Goal: Check status: Check status

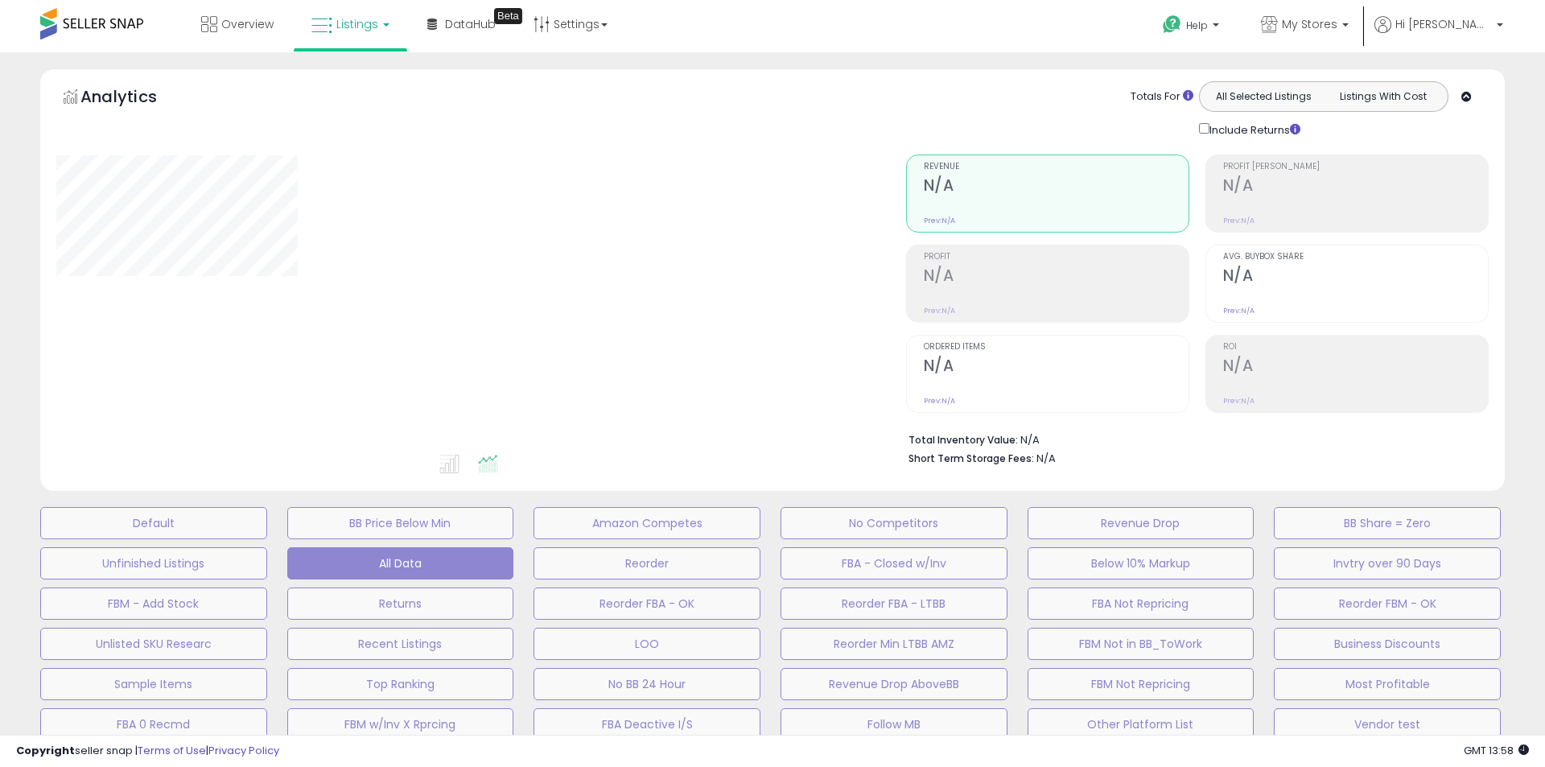
scroll to position [553, 0]
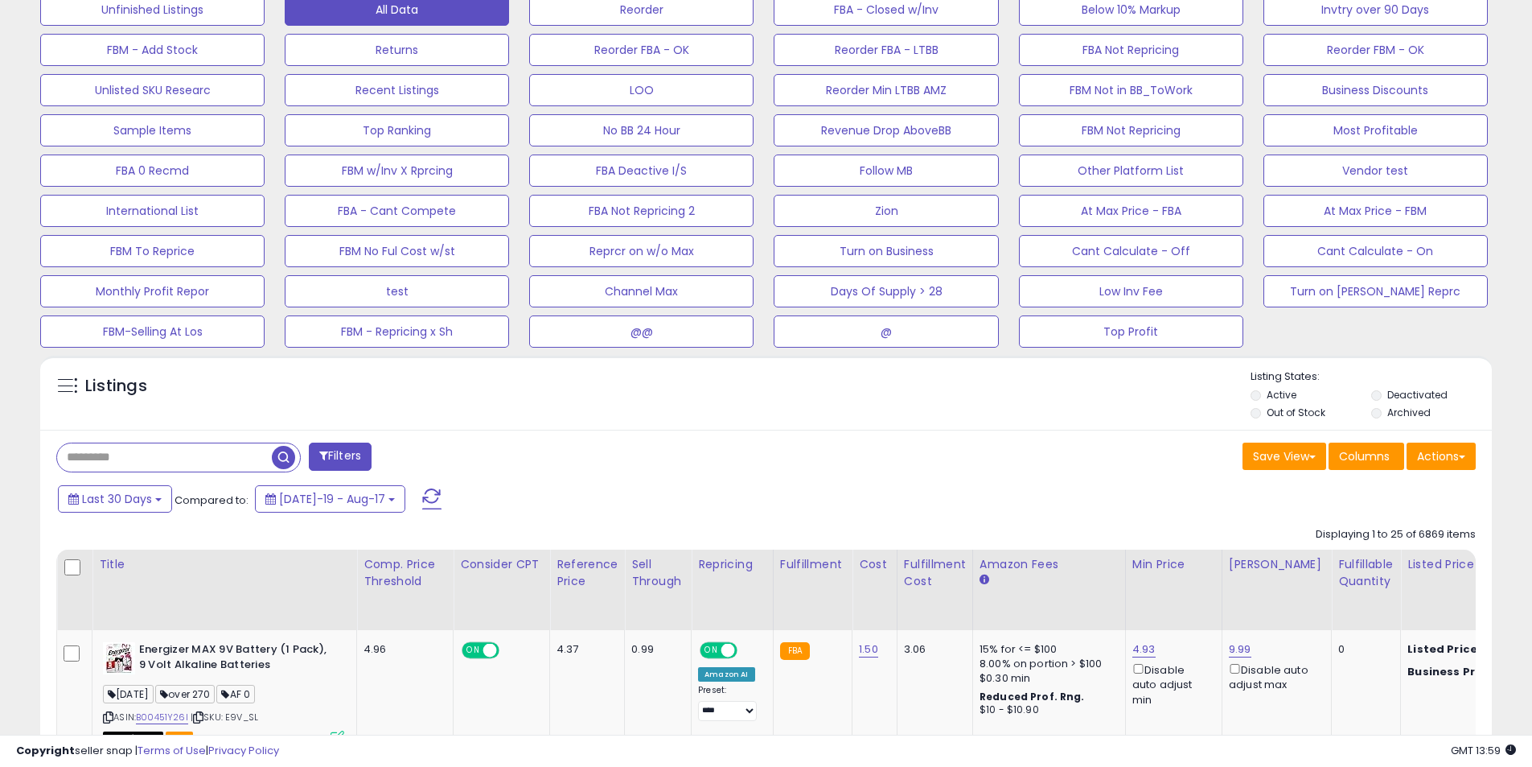
scroll to position [330, 842]
click at [1138, 208] on button "At Max Price - FBA" at bounding box center [1131, 211] width 224 height 32
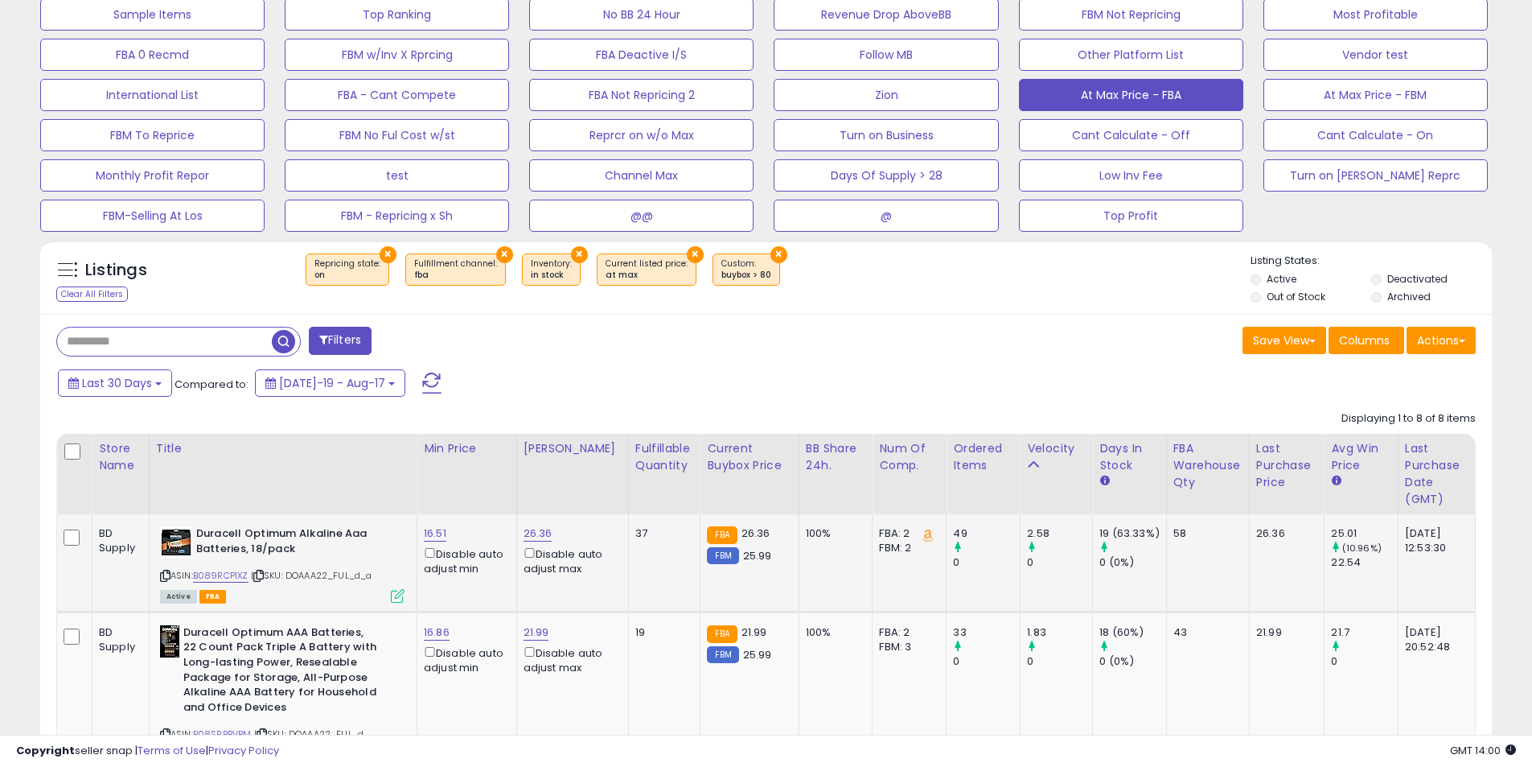
scroll to position [634, 0]
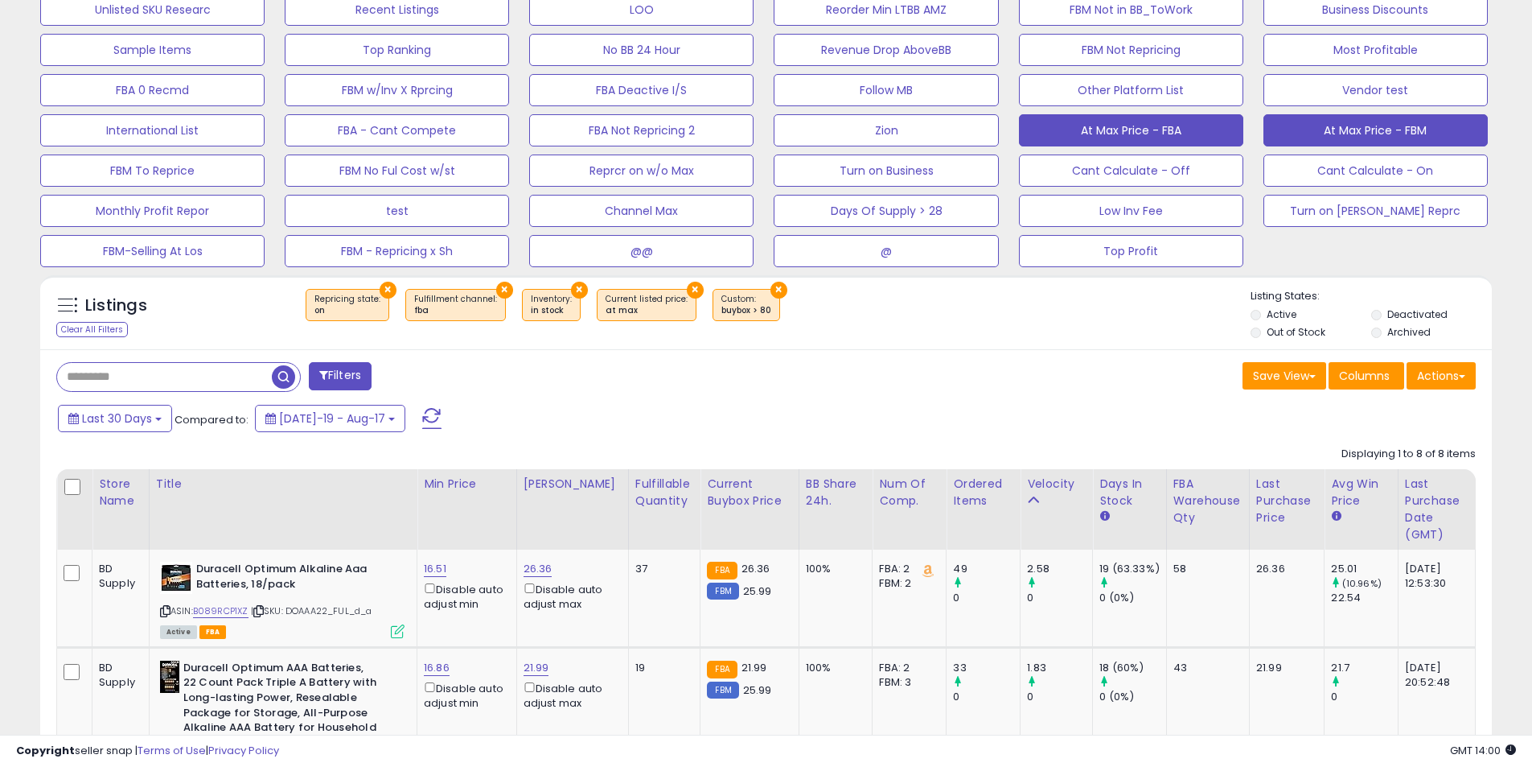
click at [1359, 126] on button "At Max Price - FBM" at bounding box center [1376, 130] width 224 height 32
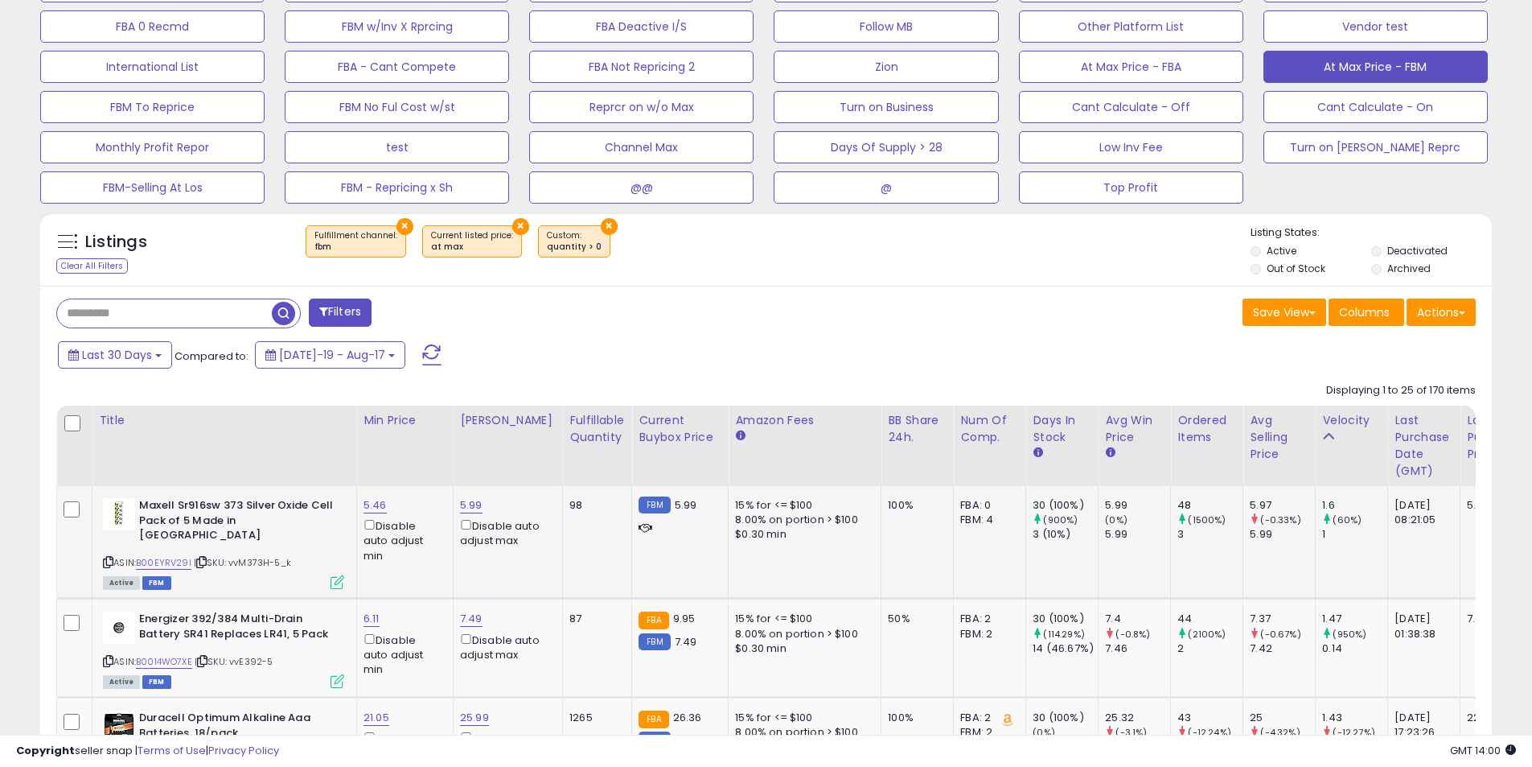
scroll to position [683, 0]
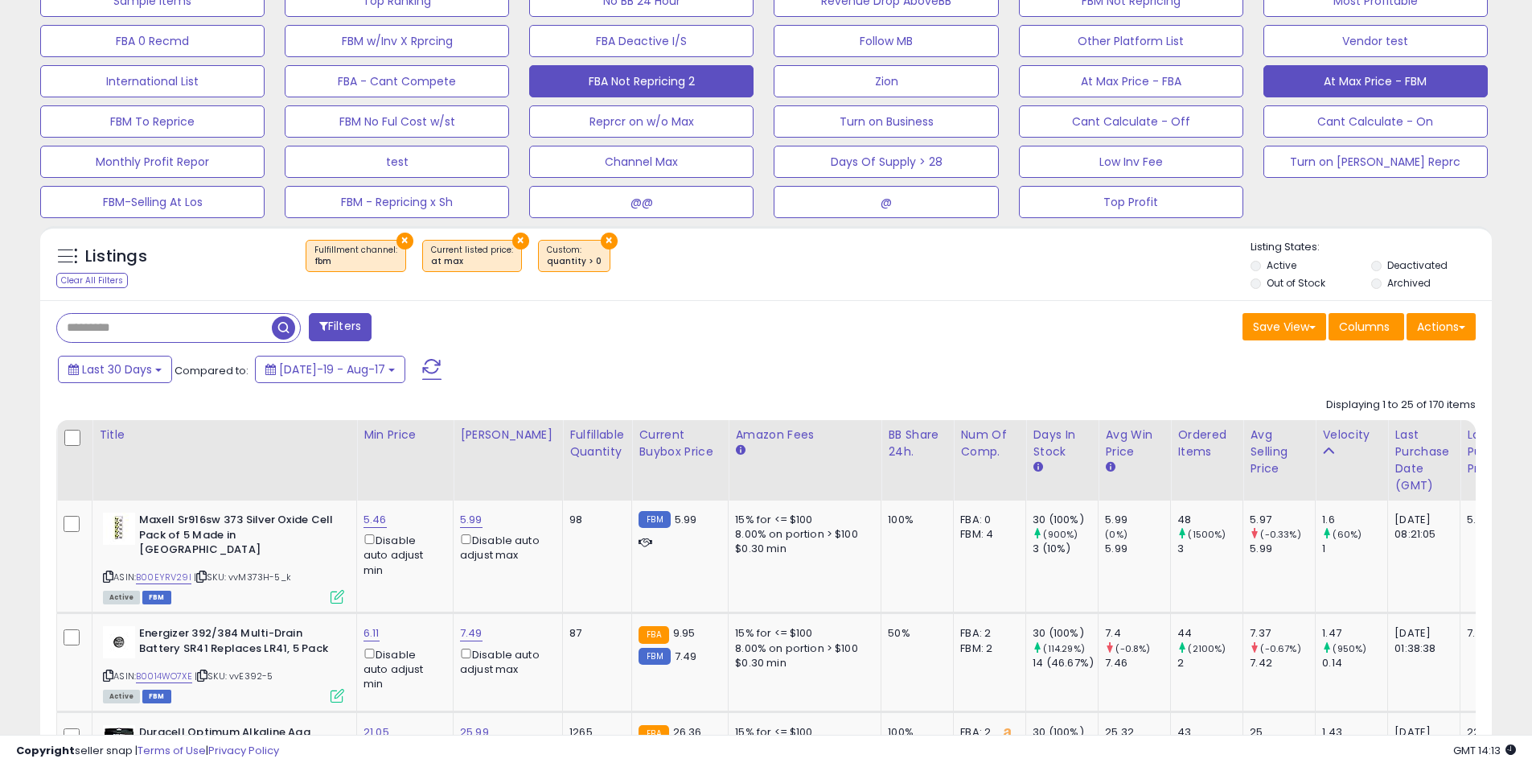
click at [671, 88] on button "FBA Not Repricing 2" at bounding box center [641, 81] width 224 height 32
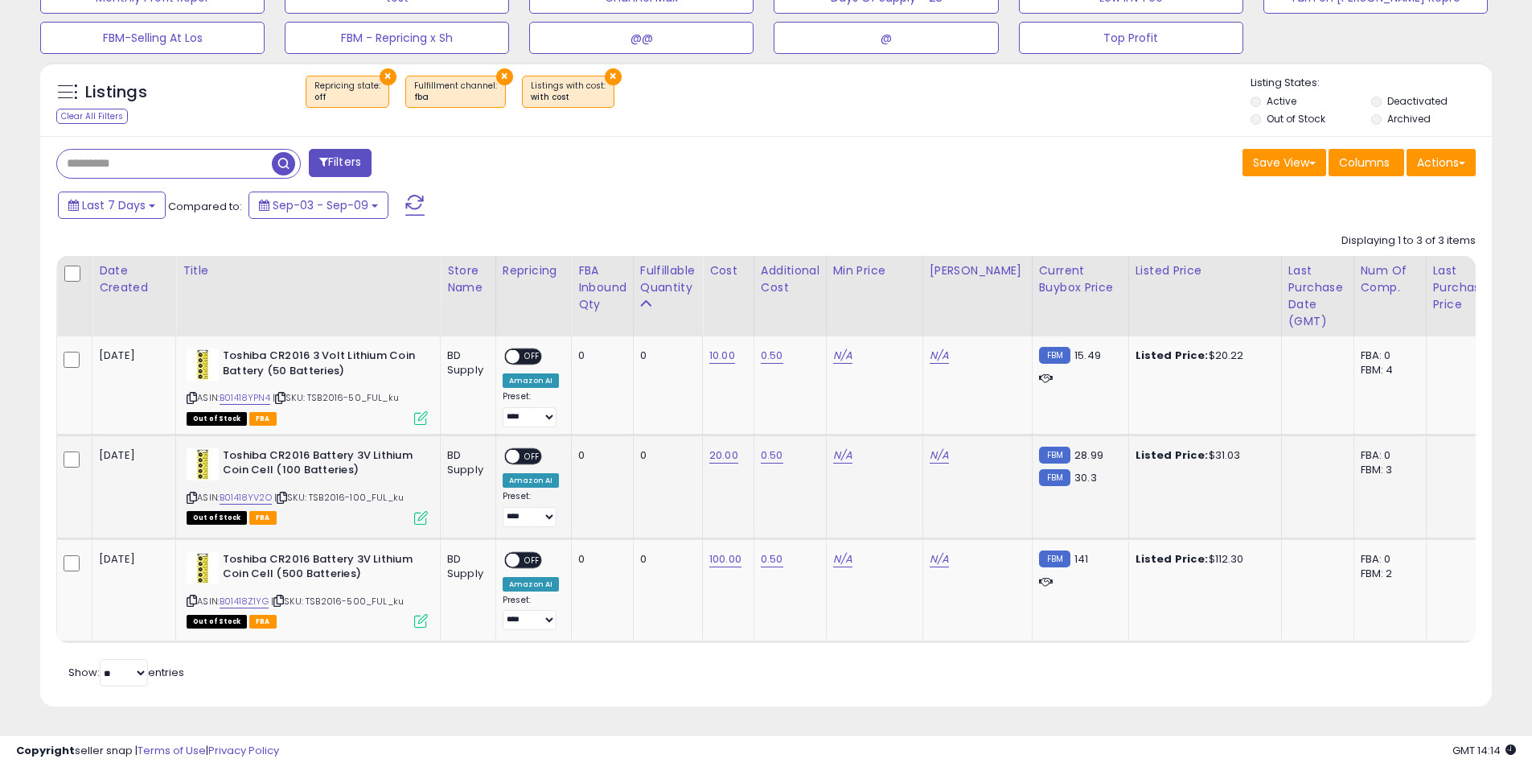
scroll to position [618, 0]
